Goal: Find specific page/section: Find specific page/section

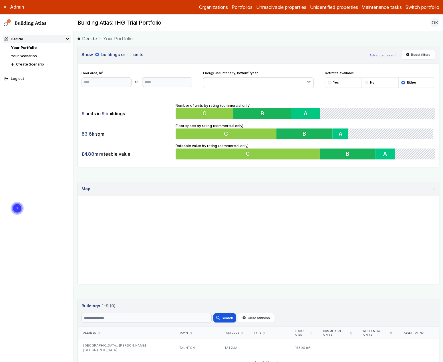
click at [294, 176] on div "Show buildings or units Advanced search Reset filters Floor area, m² to Update …" at bounding box center [258, 264] width 362 height 436
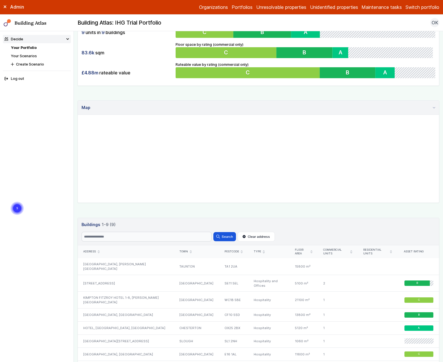
scroll to position [157, 0]
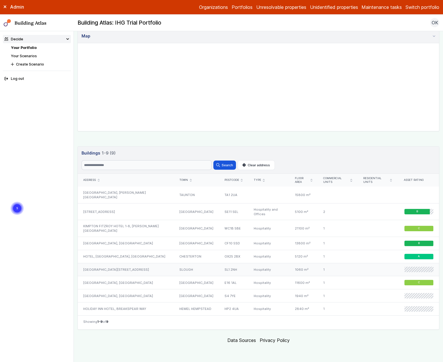
click at [289, 263] on div "1060 m²" at bounding box center [303, 269] width 28 height 13
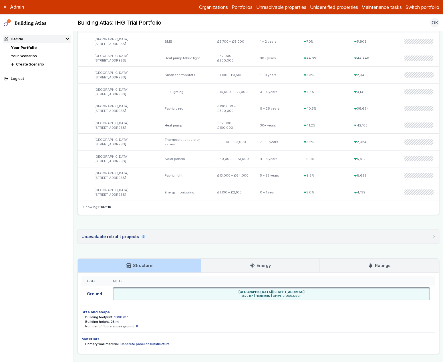
scroll to position [242, 0]
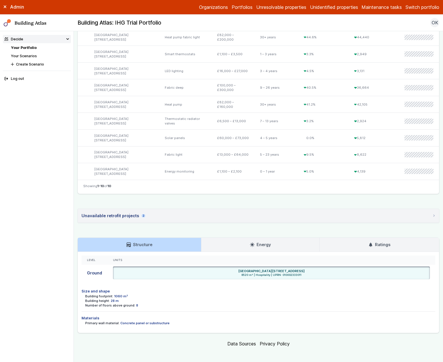
click at [117, 294] on dd "1060 m²" at bounding box center [121, 296] width 14 height 5
click at [242, 273] on span "8520 m² | Hospitality | UPRN: 010002333011" at bounding box center [271, 275] width 313 height 4
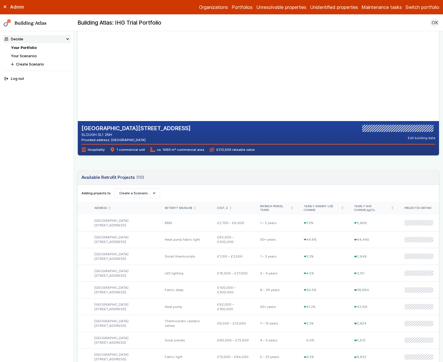
scroll to position [0, 0]
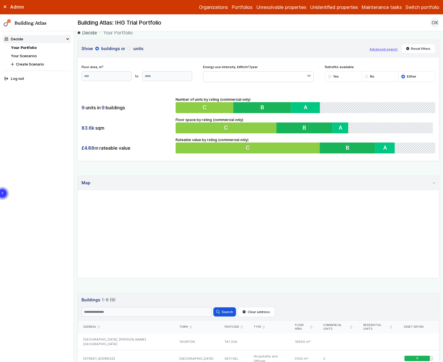
scroll to position [9, 0]
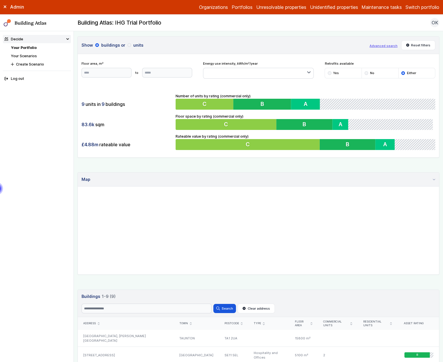
click at [265, 278] on div "Show buildings or units Advanced search Reset filters Floor area, m² to Update …" at bounding box center [258, 254] width 362 height 436
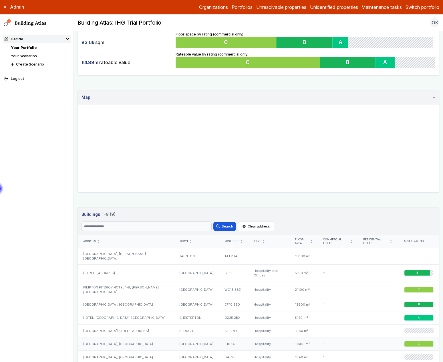
scroll to position [157, 0]
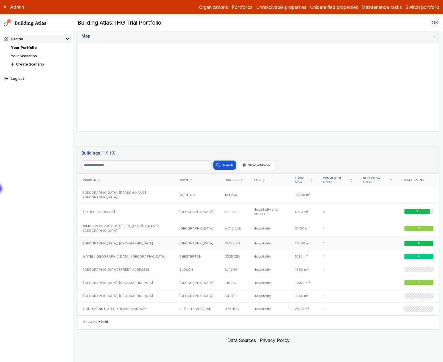
click at [135, 237] on div "[GEOGRAPHIC_DATA], [GEOGRAPHIC_DATA]" at bounding box center [126, 243] width 96 height 13
